Goal: Information Seeking & Learning: Check status

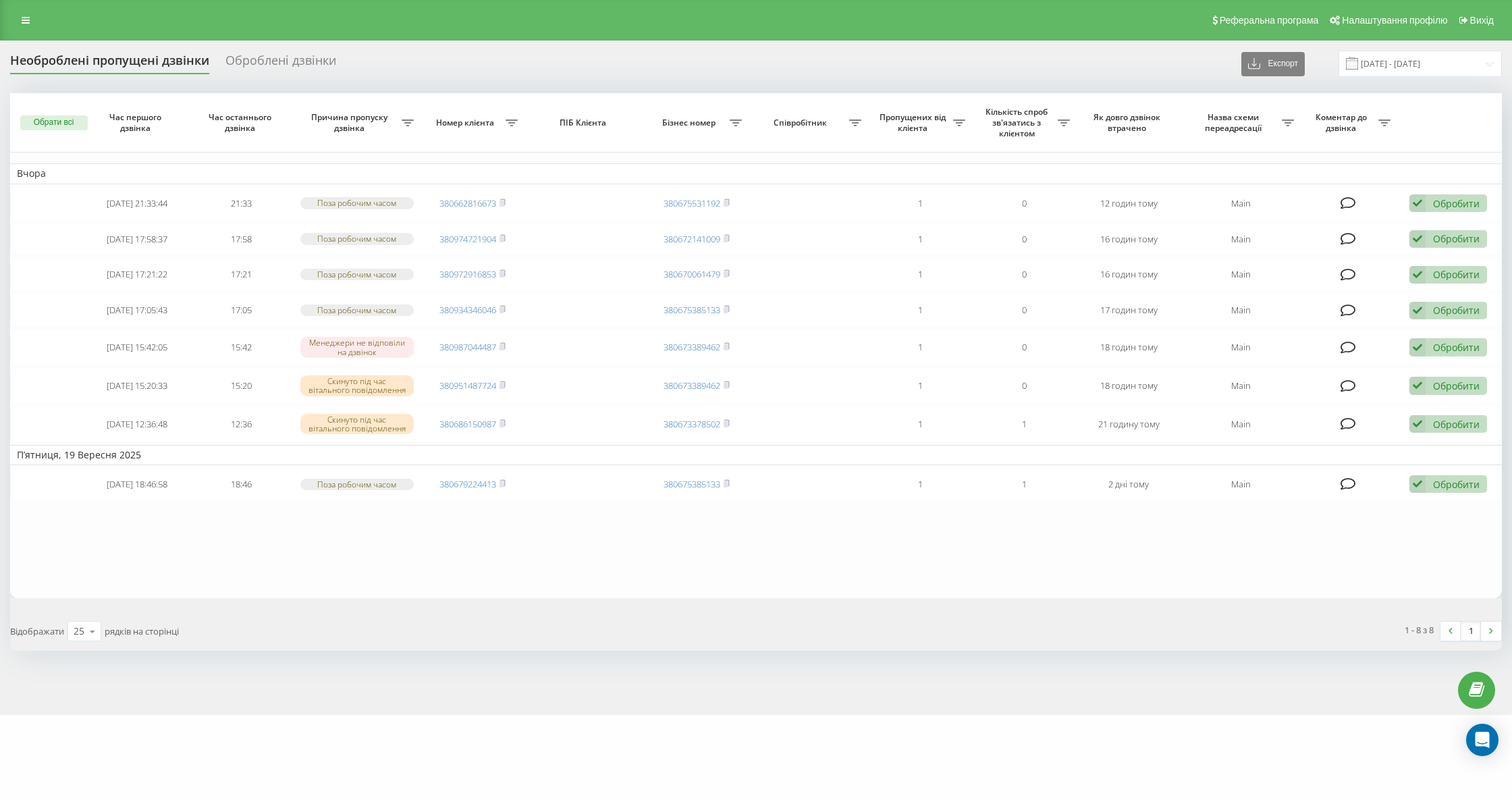
click at [103, 60] on div "Необроблені пропущені дзвінки" at bounding box center [110, 64] width 199 height 21
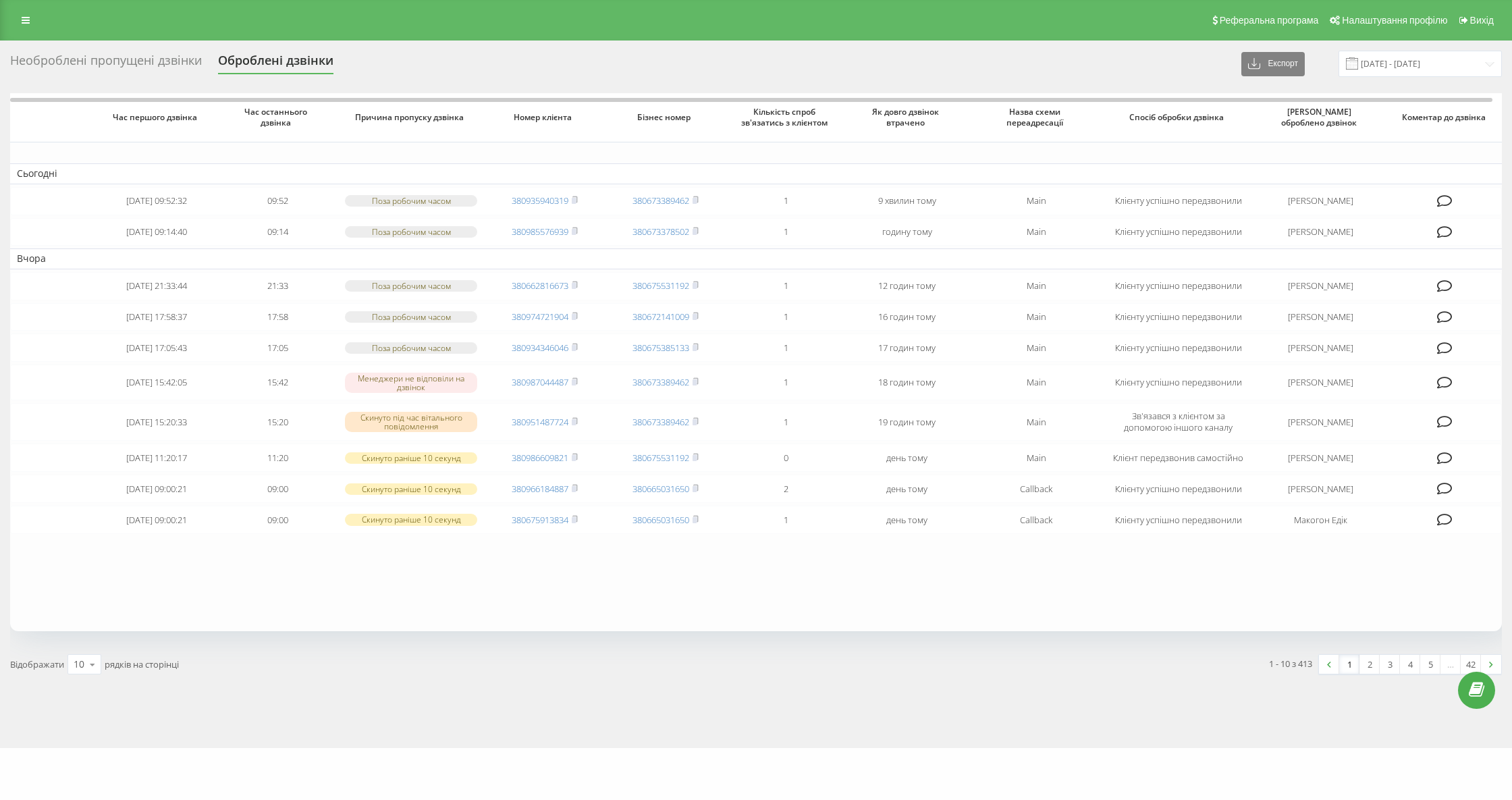
click at [122, 55] on div "Необроблені пропущені дзвінки" at bounding box center [105, 64] width 192 height 21
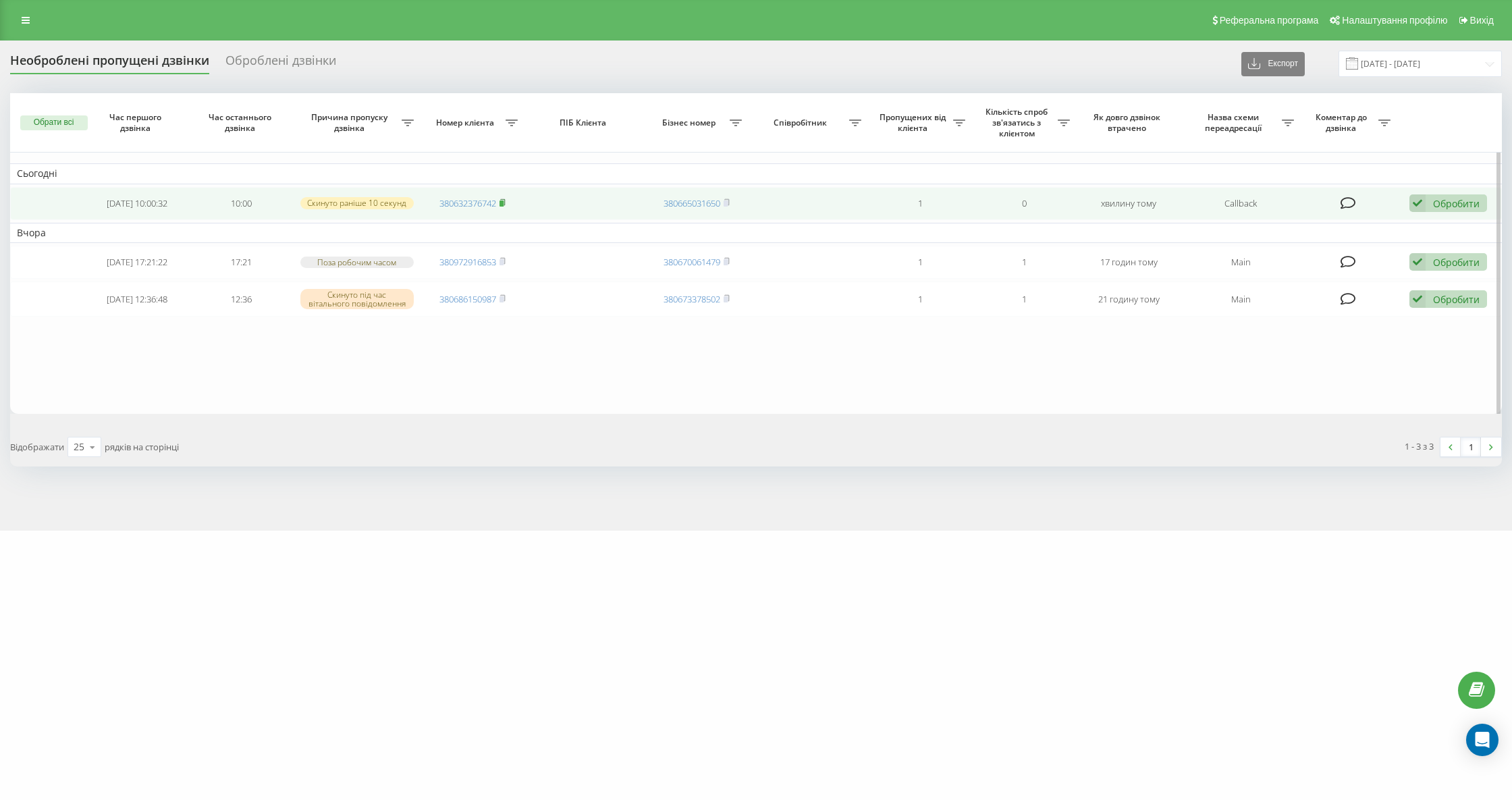
click at [506, 201] on icon at bounding box center [502, 203] width 6 height 8
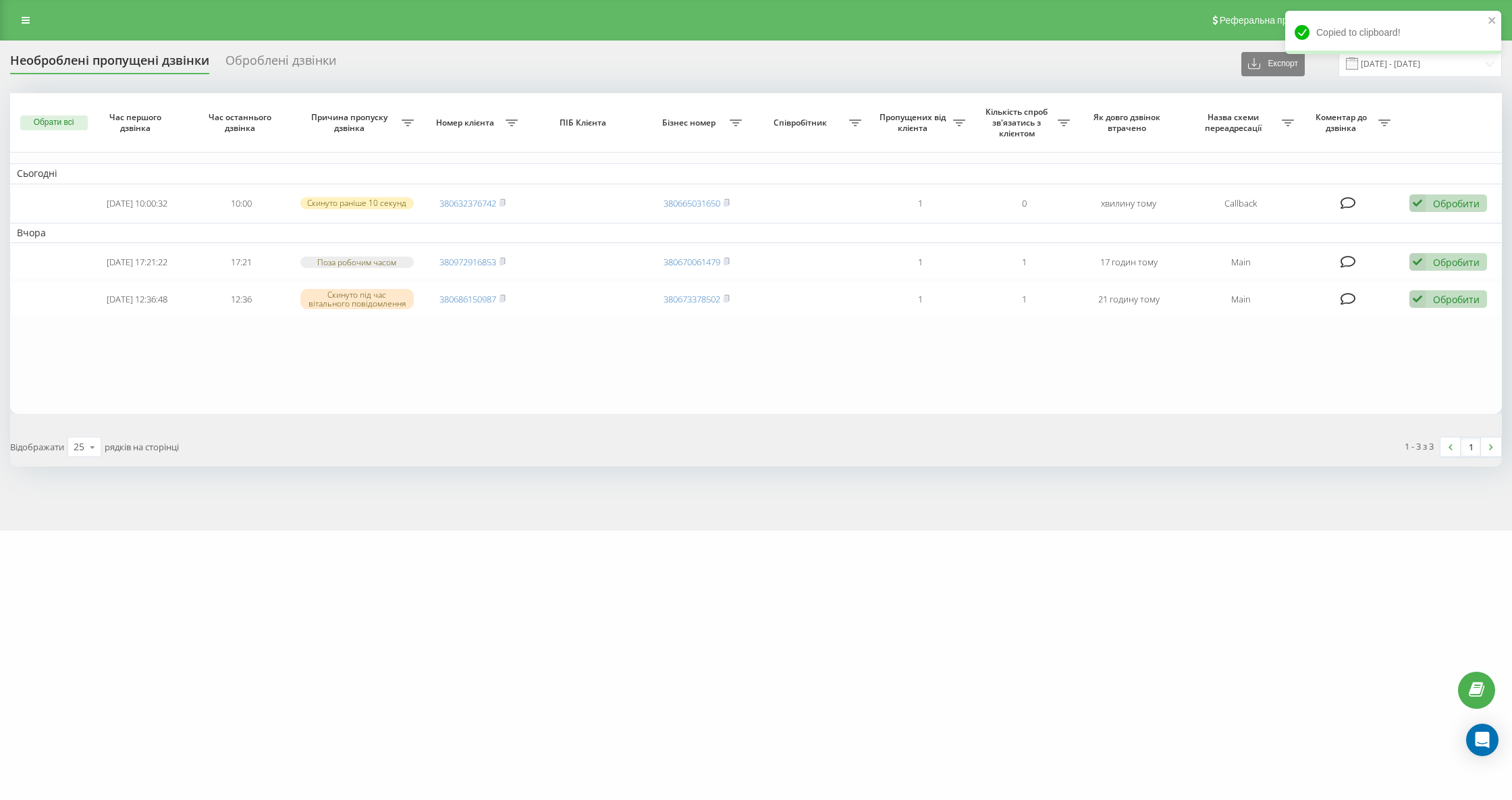
click at [133, 60] on div "Необроблені пропущені дзвінки" at bounding box center [110, 64] width 199 height 21
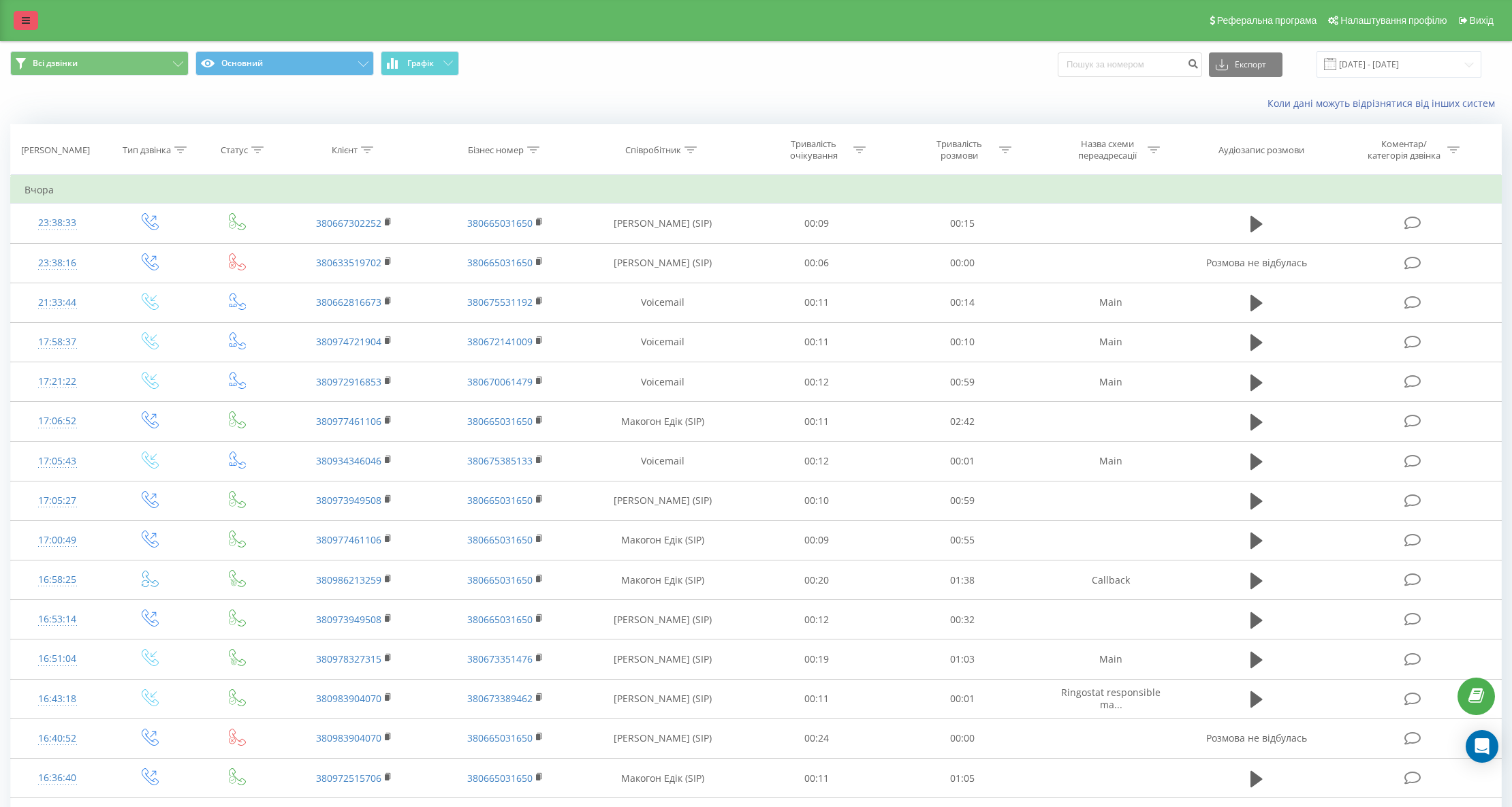
click at [33, 18] on link at bounding box center [26, 20] width 25 height 19
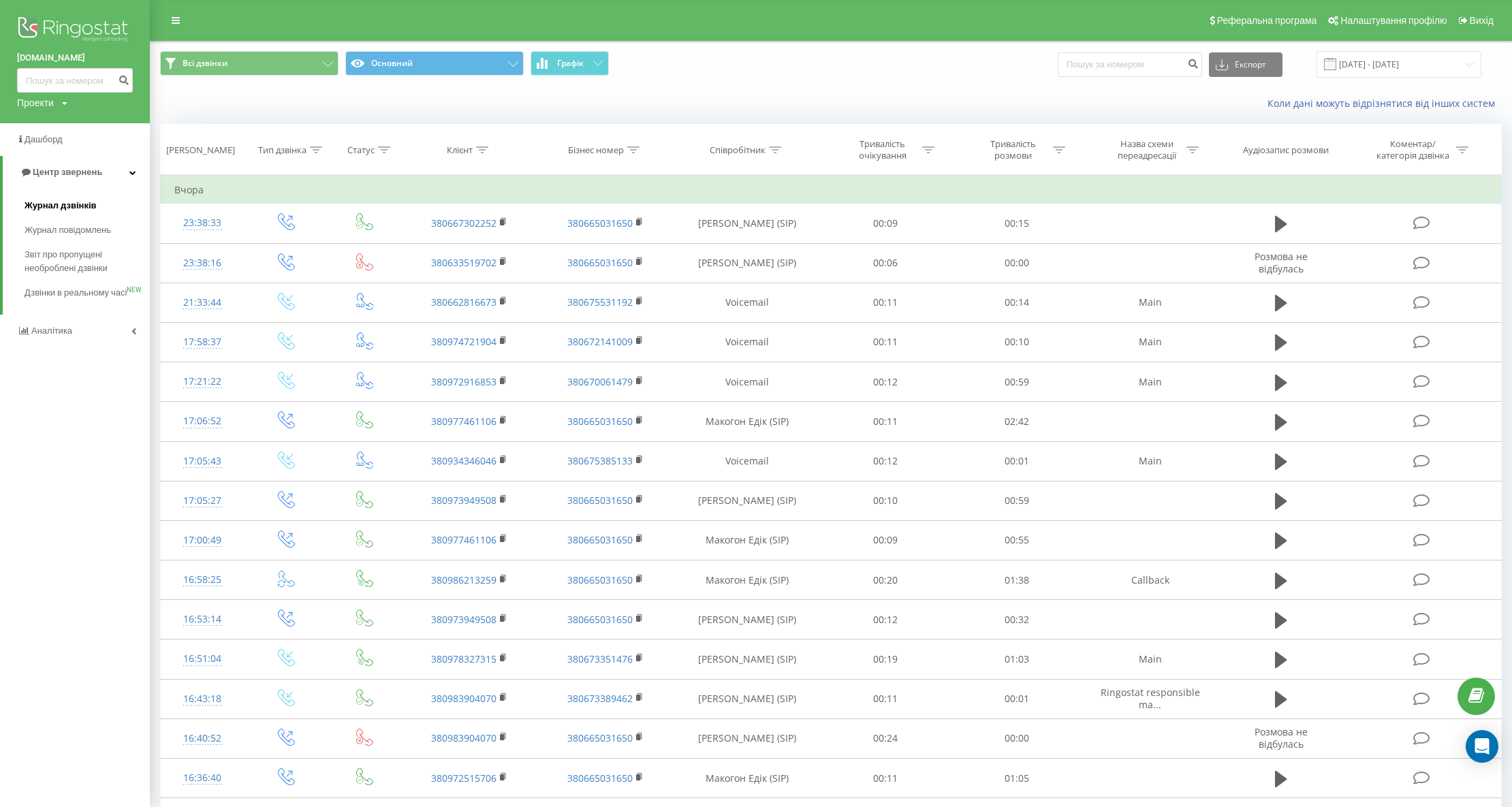
click at [79, 203] on span "Журнал дзвінків" at bounding box center [61, 205] width 72 height 13
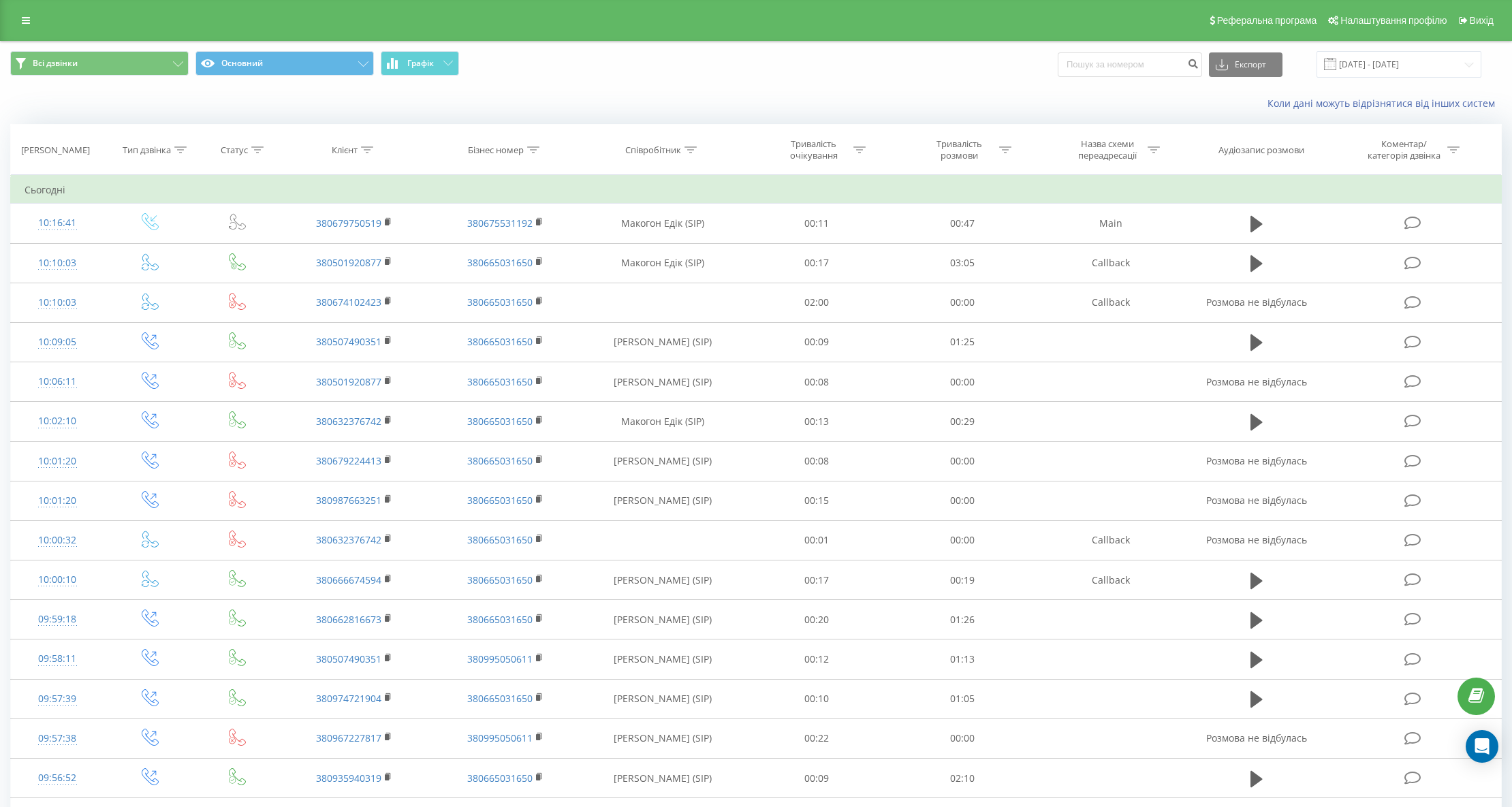
click at [366, 147] on icon at bounding box center [367, 150] width 12 height 7
paste input "0679750519"
type input "0679750519"
click at [379, 273] on span "OK" at bounding box center [383, 274] width 38 height 21
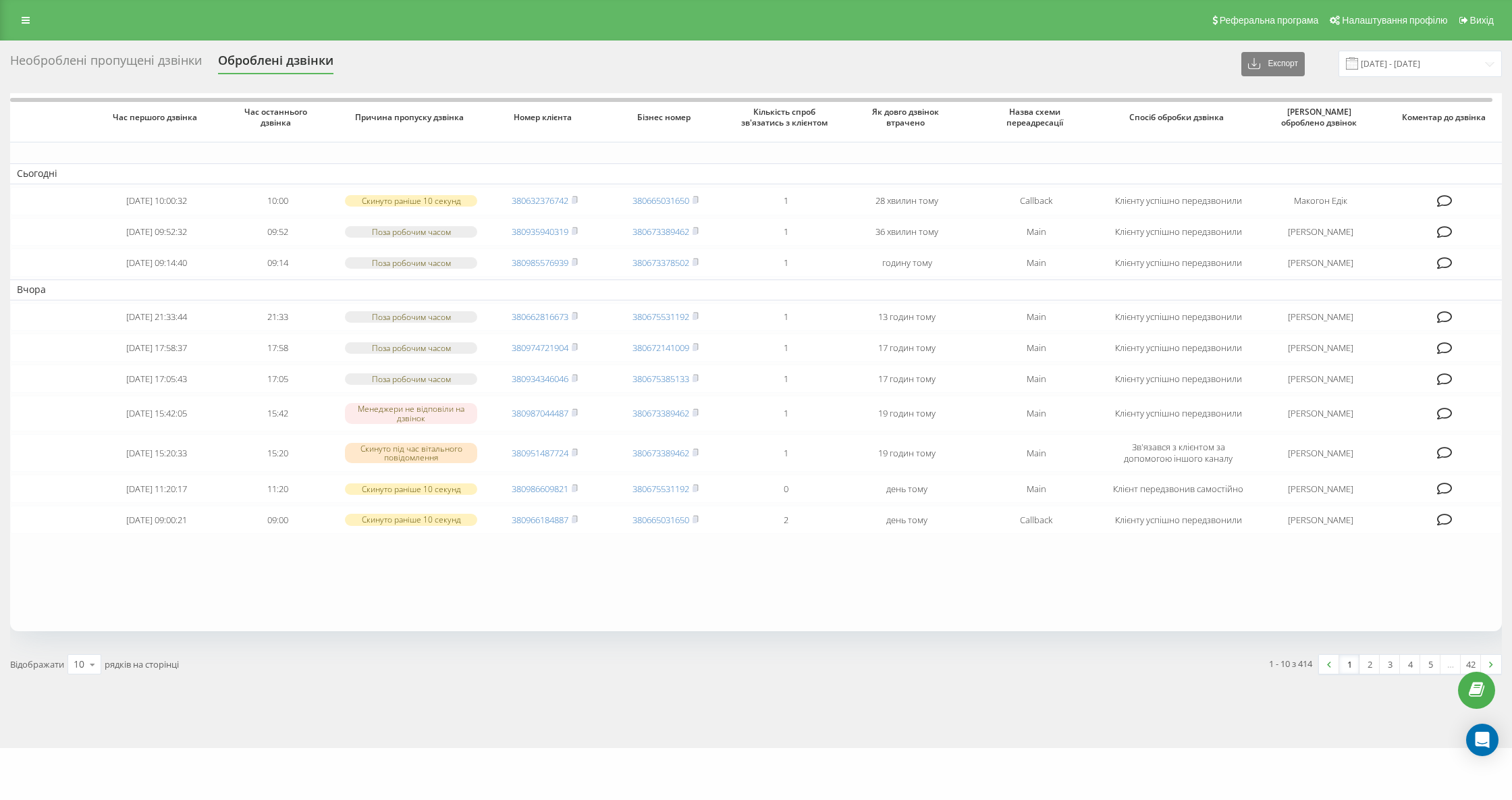
click at [103, 63] on div "Необроблені пропущені дзвінки" at bounding box center [105, 64] width 192 height 21
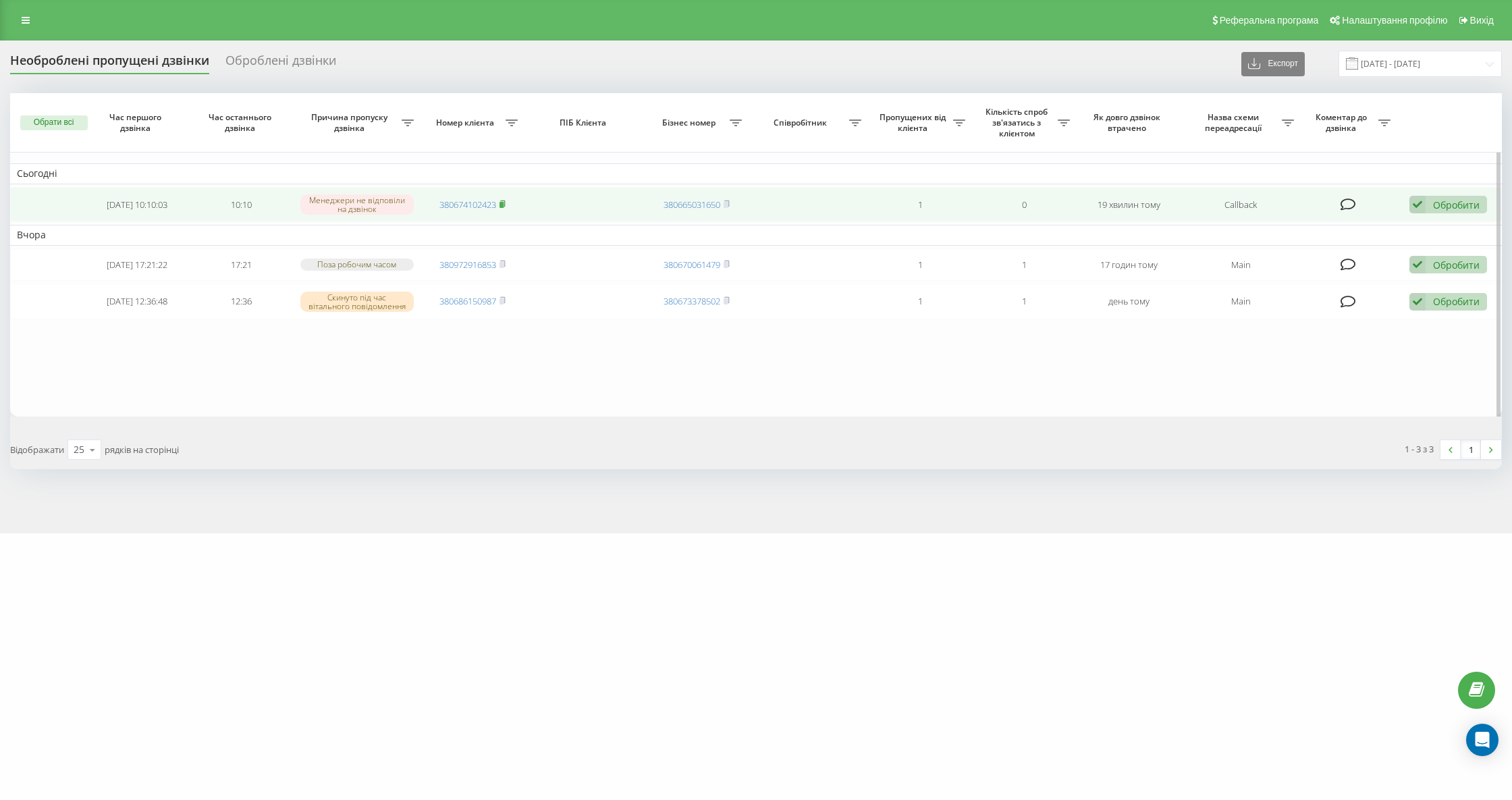
click at [506, 204] on icon at bounding box center [502, 204] width 6 height 8
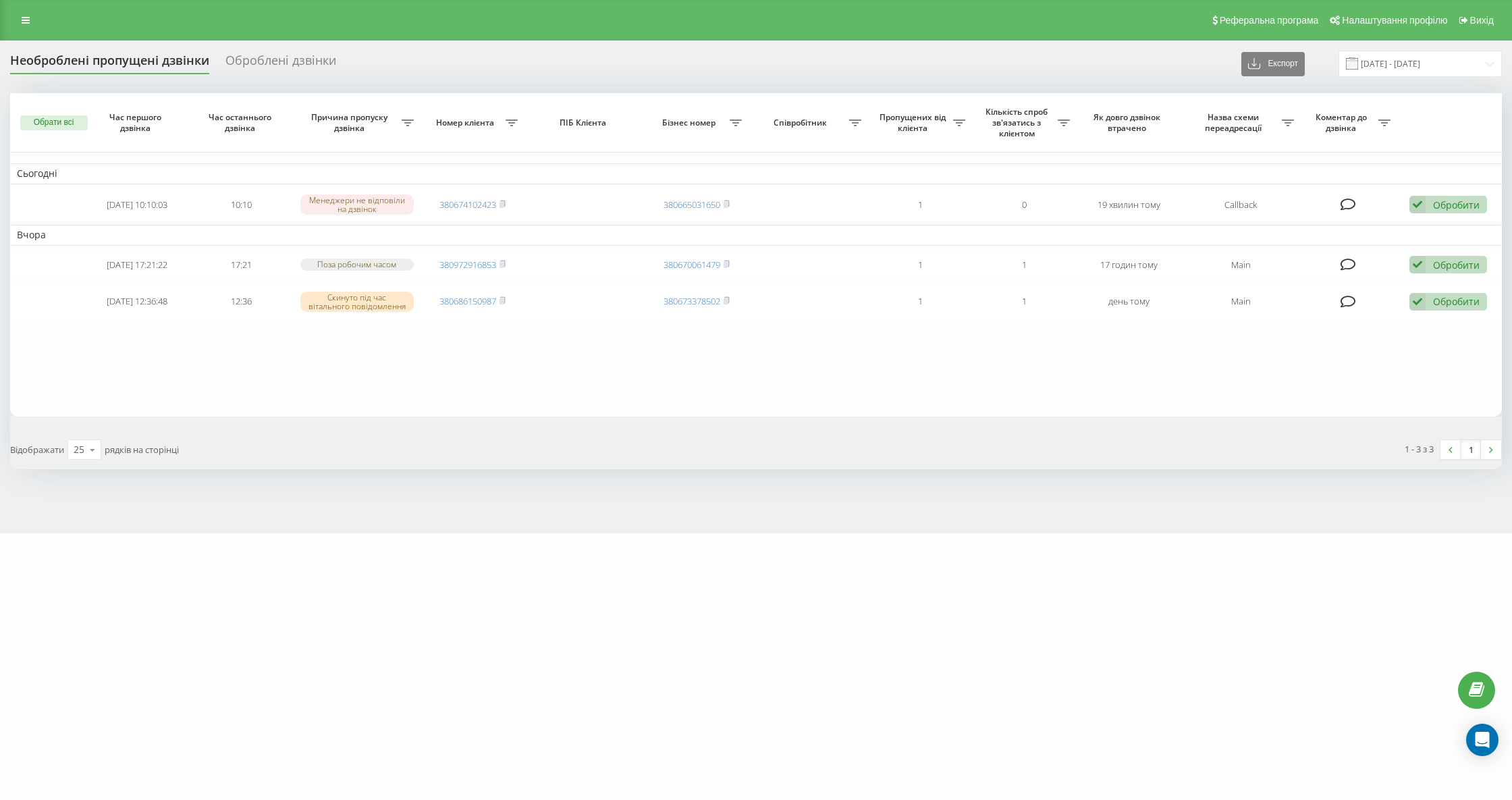
click at [161, 65] on div "Необроблені пропущені дзвінки" at bounding box center [110, 64] width 199 height 21
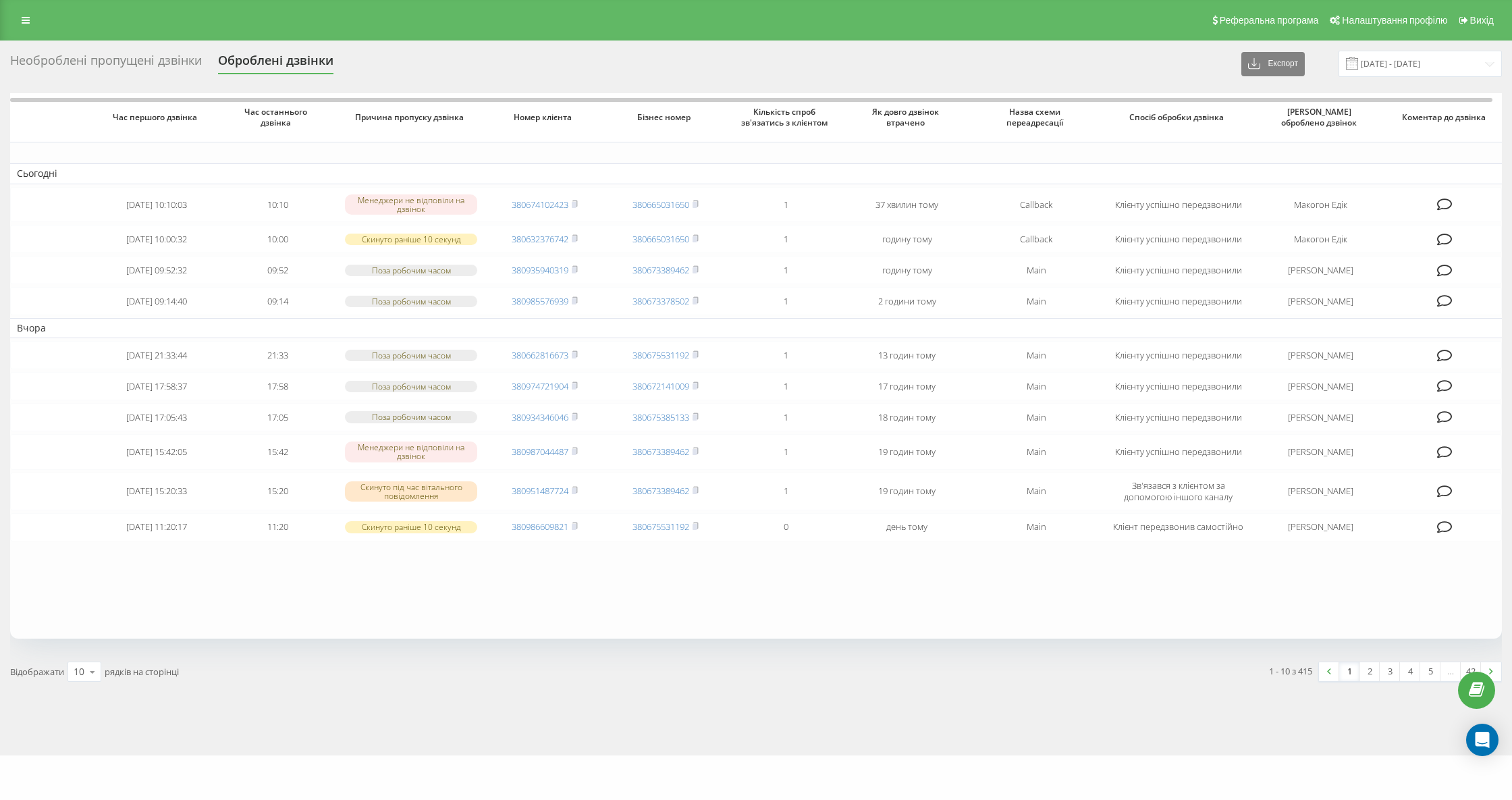
click at [119, 65] on div "Необроблені пропущені дзвінки" at bounding box center [105, 64] width 192 height 21
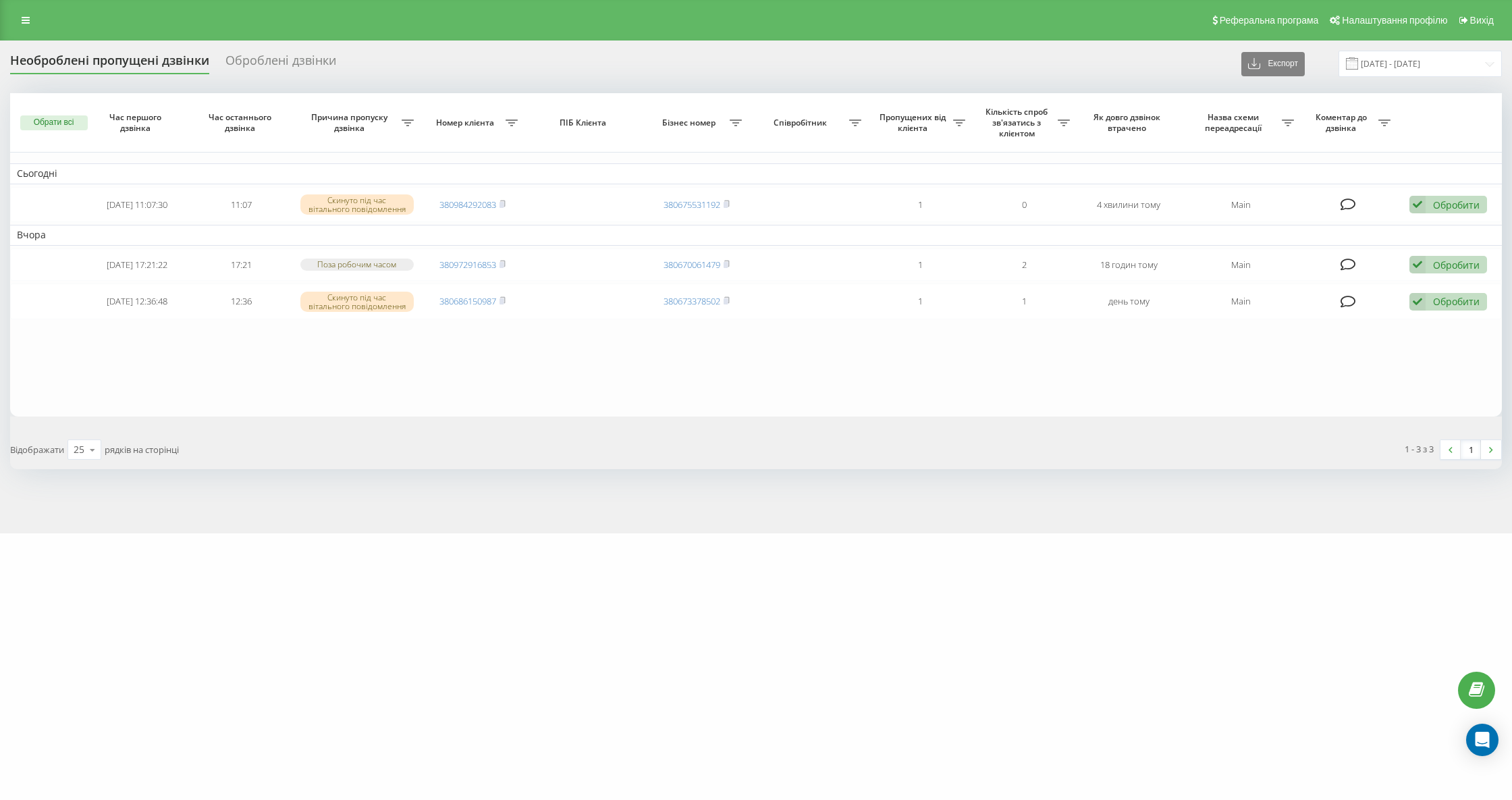
click at [133, 614] on div "brocar.shop Проекти brocar.shop Дашборд Центр звернень Журнал дзвінків Журнал п…" at bounding box center [756, 400] width 1512 height 800
click at [155, 57] on div "Необроблені пропущені дзвінки" at bounding box center [110, 64] width 199 height 21
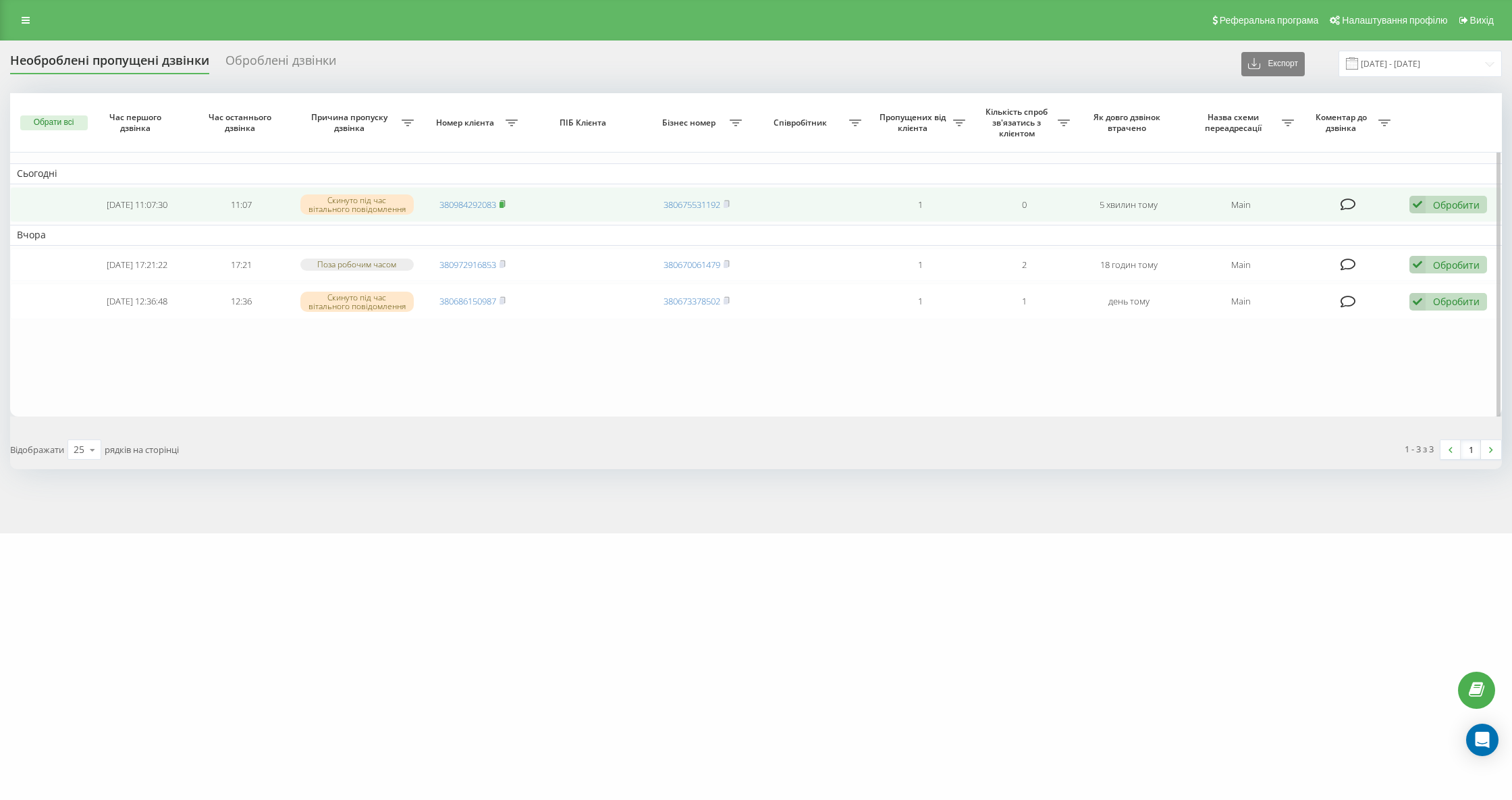
click at [504, 204] on rect at bounding box center [501, 204] width 4 height 6
